Goal: Use online tool/utility: Utilize a website feature to perform a specific function

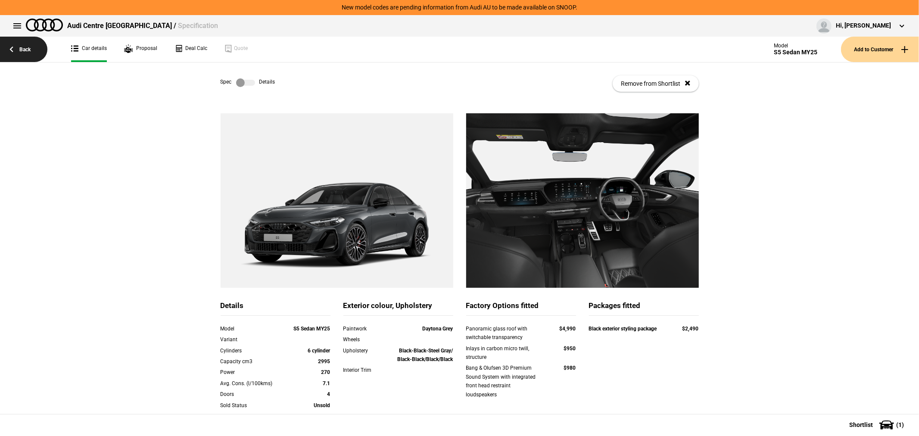
click at [23, 47] on link "Back" at bounding box center [23, 49] width 47 height 25
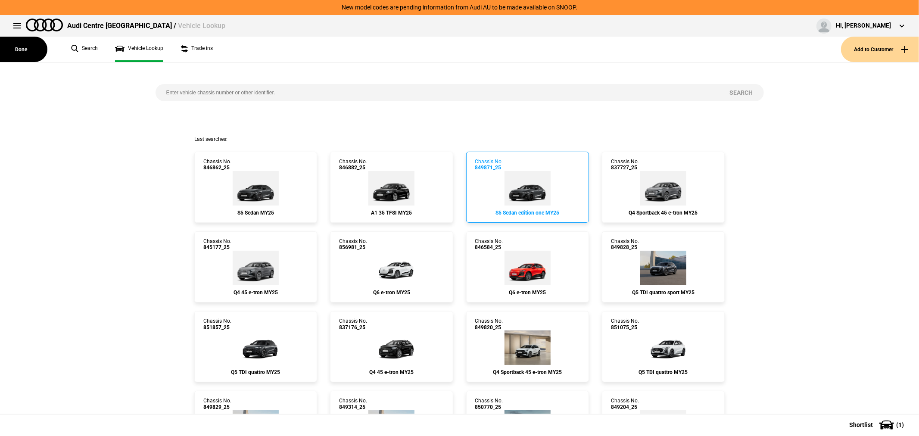
click at [543, 187] on img at bounding box center [528, 188] width 46 height 34
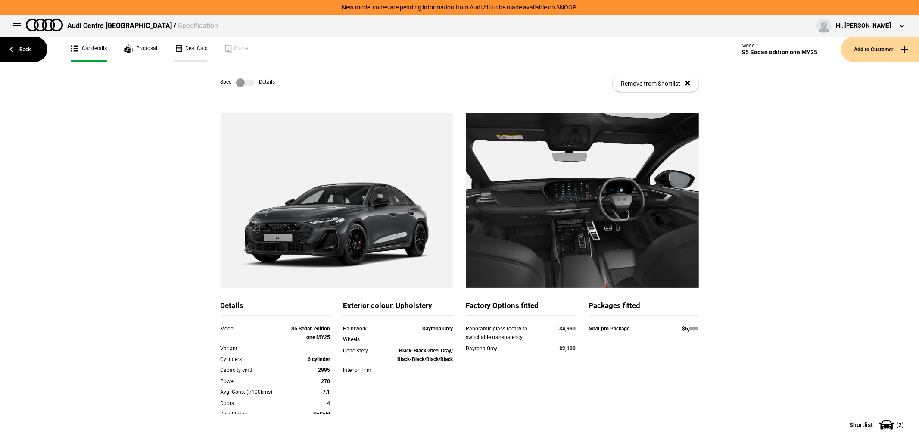
click at [192, 47] on link "Deal Calc" at bounding box center [191, 49] width 33 height 25
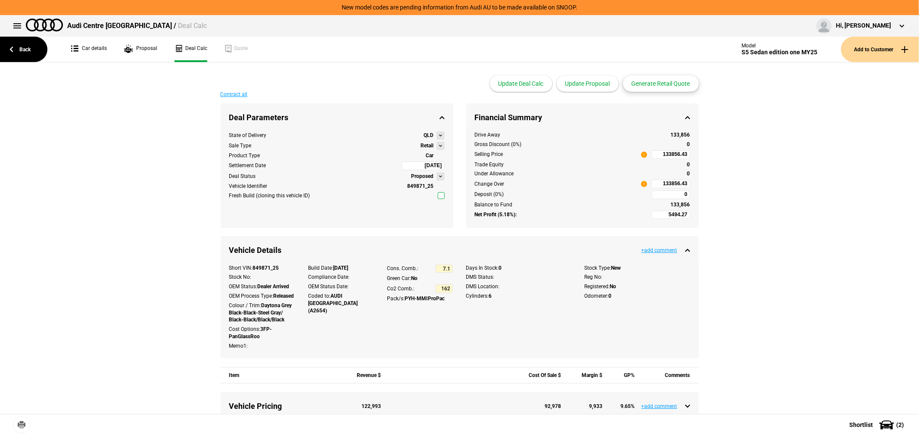
click at [661, 85] on button "Generate Retail Quote" at bounding box center [661, 83] width 76 height 16
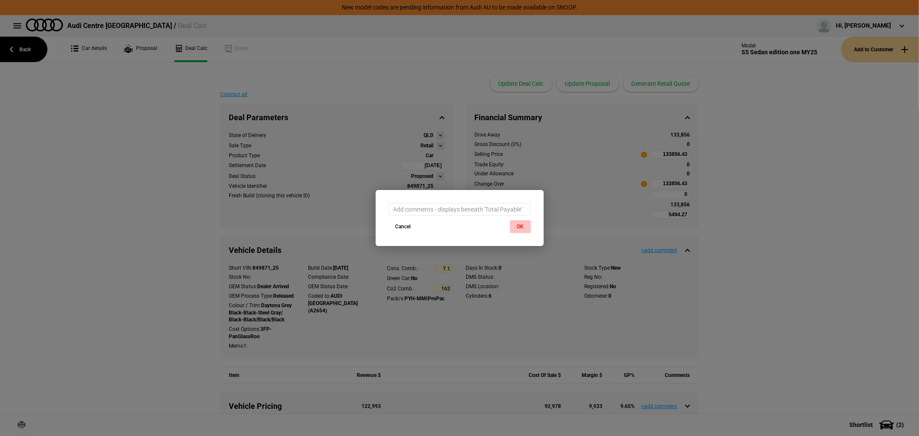
click at [521, 225] on button "OK" at bounding box center [520, 226] width 21 height 13
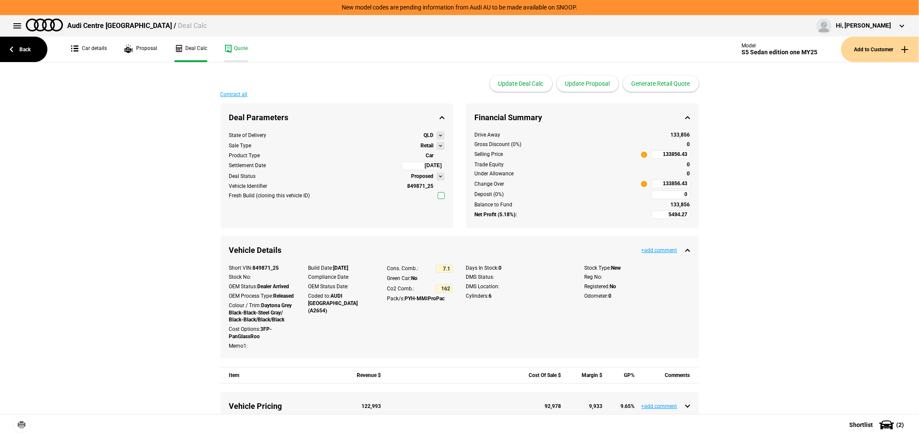
click at [234, 50] on link "Quote" at bounding box center [236, 49] width 23 height 25
click at [22, 54] on link "Back" at bounding box center [23, 49] width 47 height 25
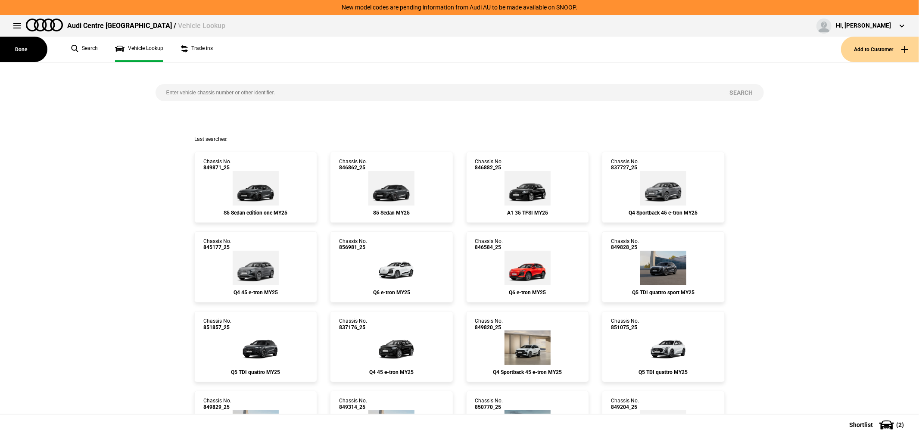
click at [263, 93] on input "search" at bounding box center [438, 92] width 564 height 17
type input "850259"
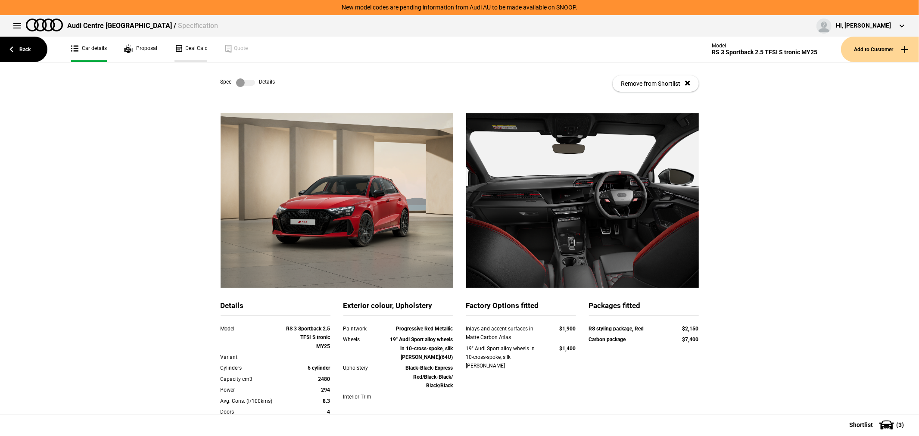
click at [188, 49] on link "Deal Calc" at bounding box center [191, 49] width 33 height 25
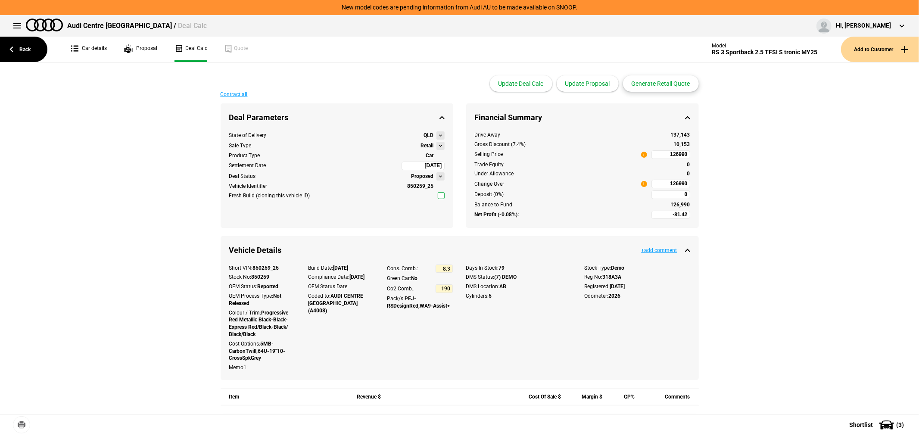
click at [656, 80] on button "Generate Retail Quote" at bounding box center [661, 83] width 76 height 16
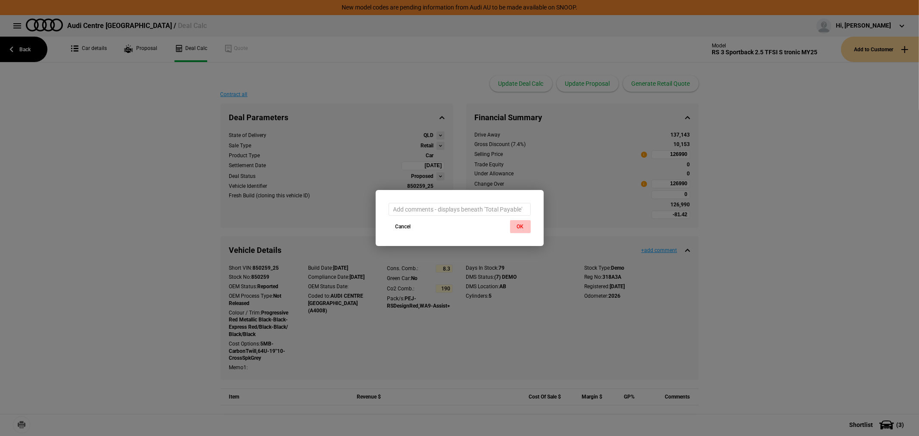
click at [522, 227] on button "OK" at bounding box center [520, 226] width 21 height 13
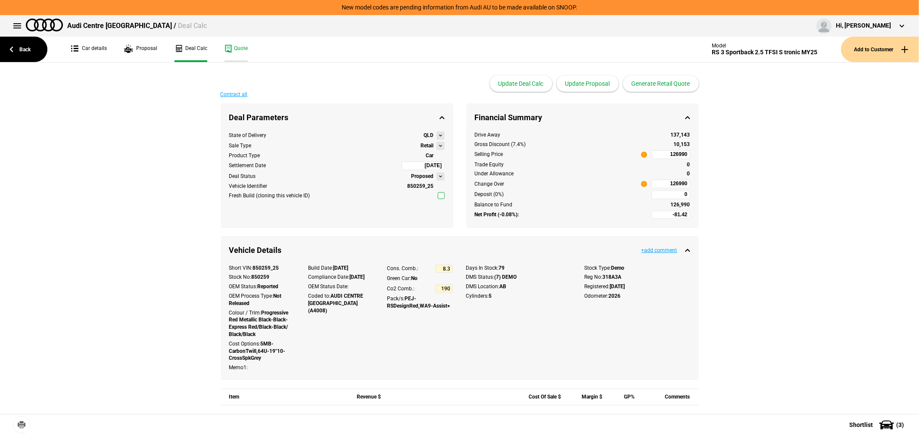
click at [234, 49] on link "Quote" at bounding box center [236, 49] width 23 height 25
